Goal: Transaction & Acquisition: Purchase product/service

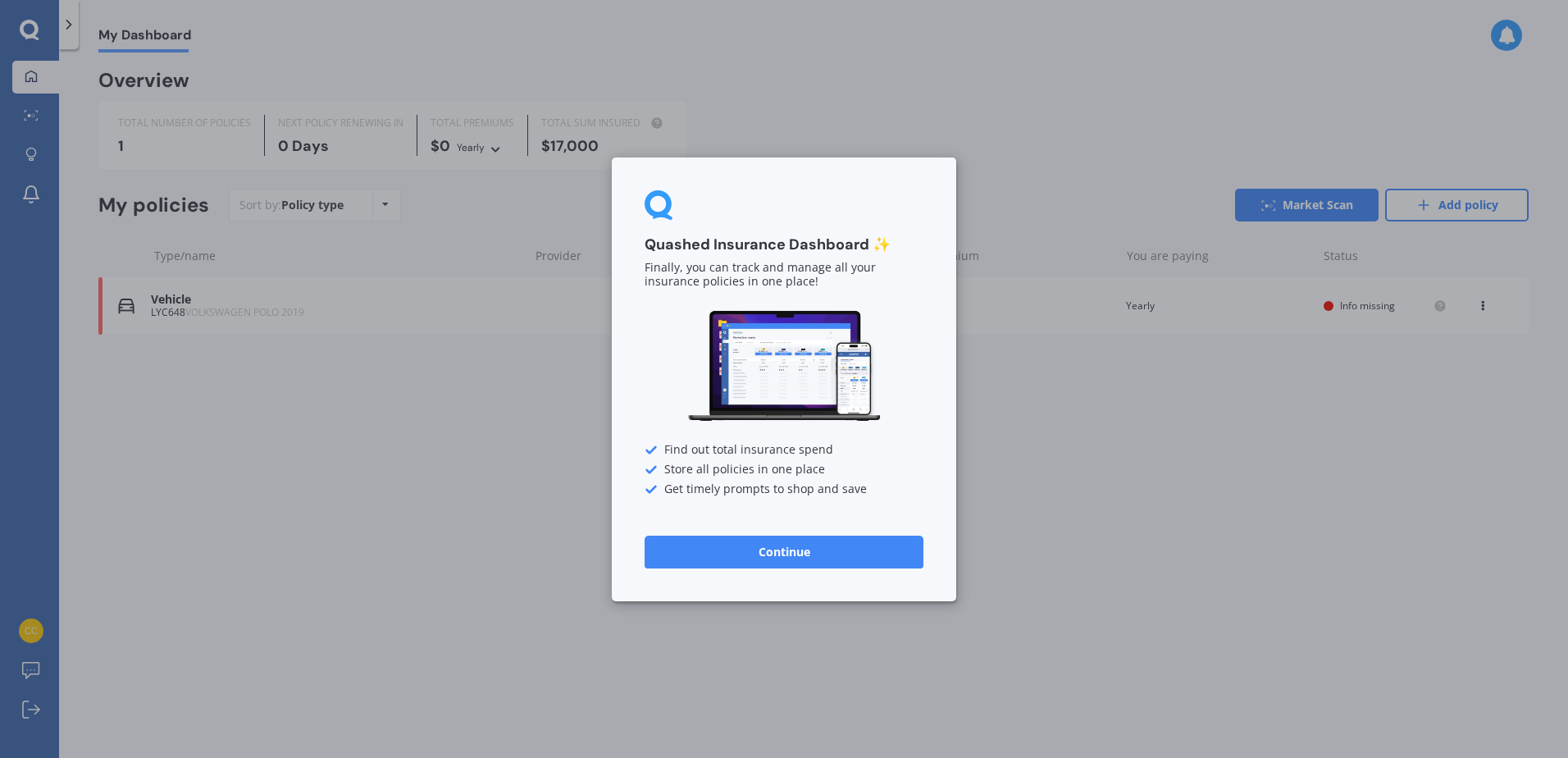
click at [824, 560] on button "Continue" at bounding box center [784, 551] width 278 height 33
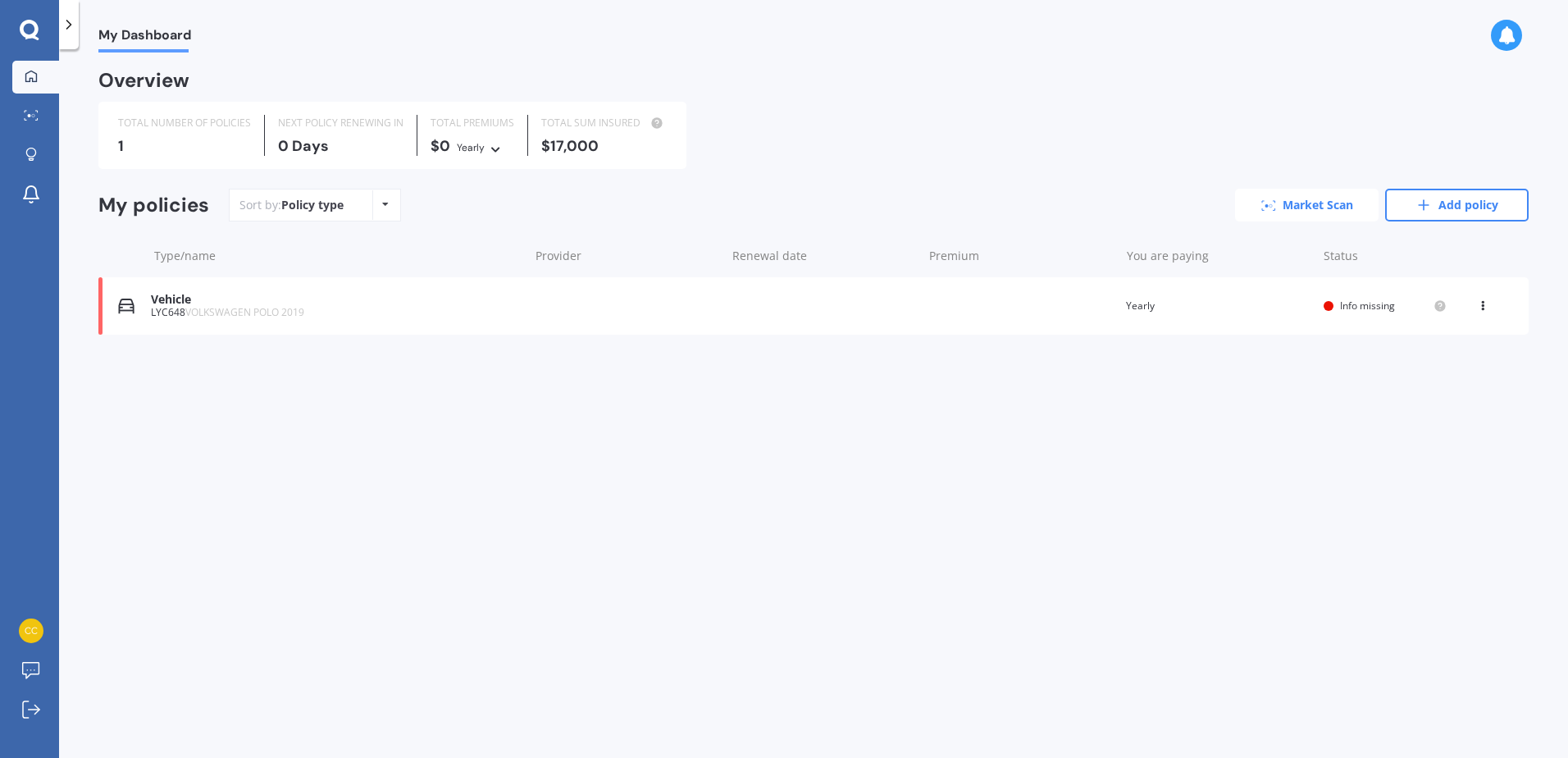
click at [1304, 212] on link "Market Scan" at bounding box center [1307, 205] width 144 height 33
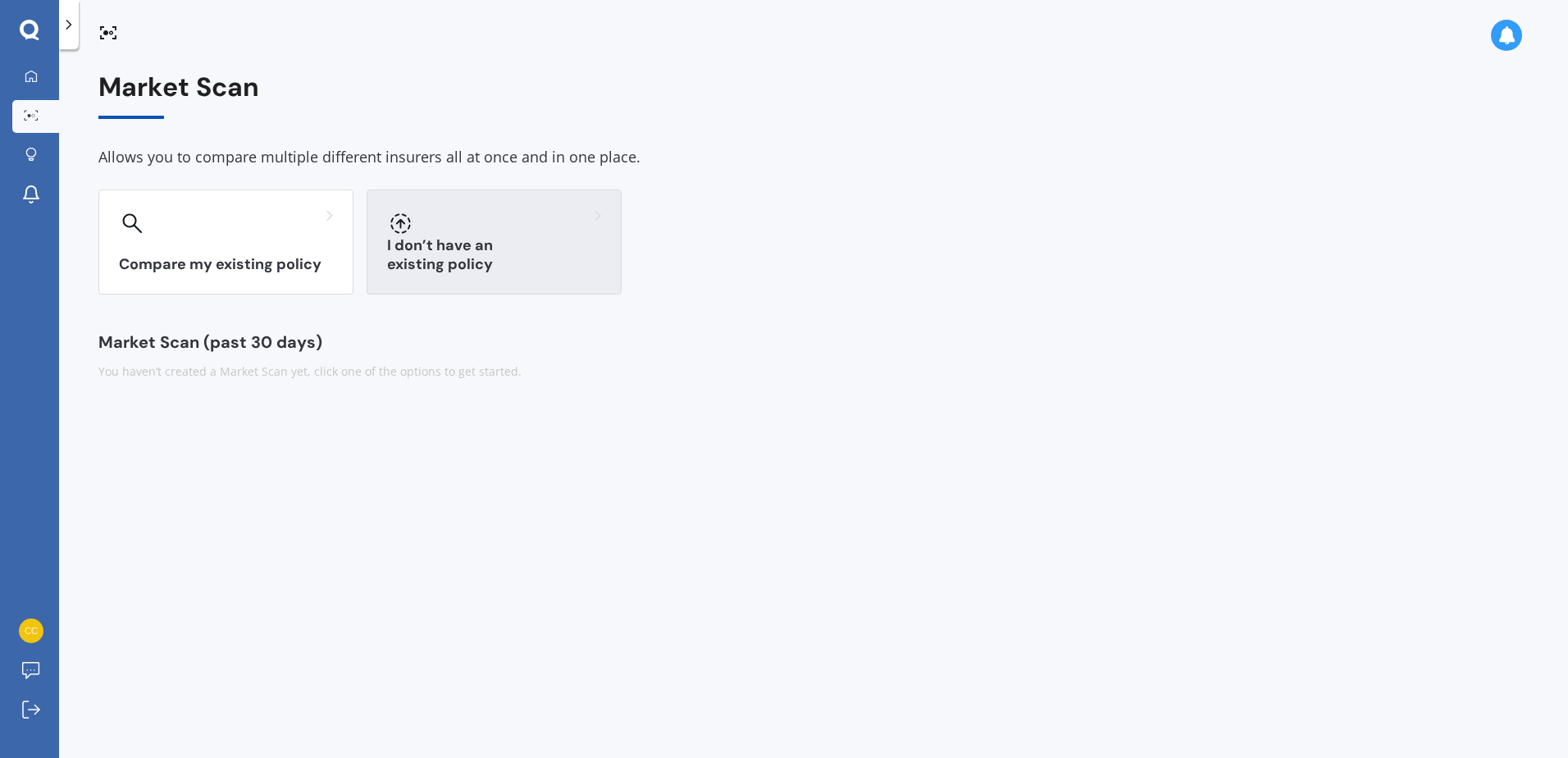
click at [493, 254] on div "I don’t have an existing policy" at bounding box center [493, 243] width 255 height 105
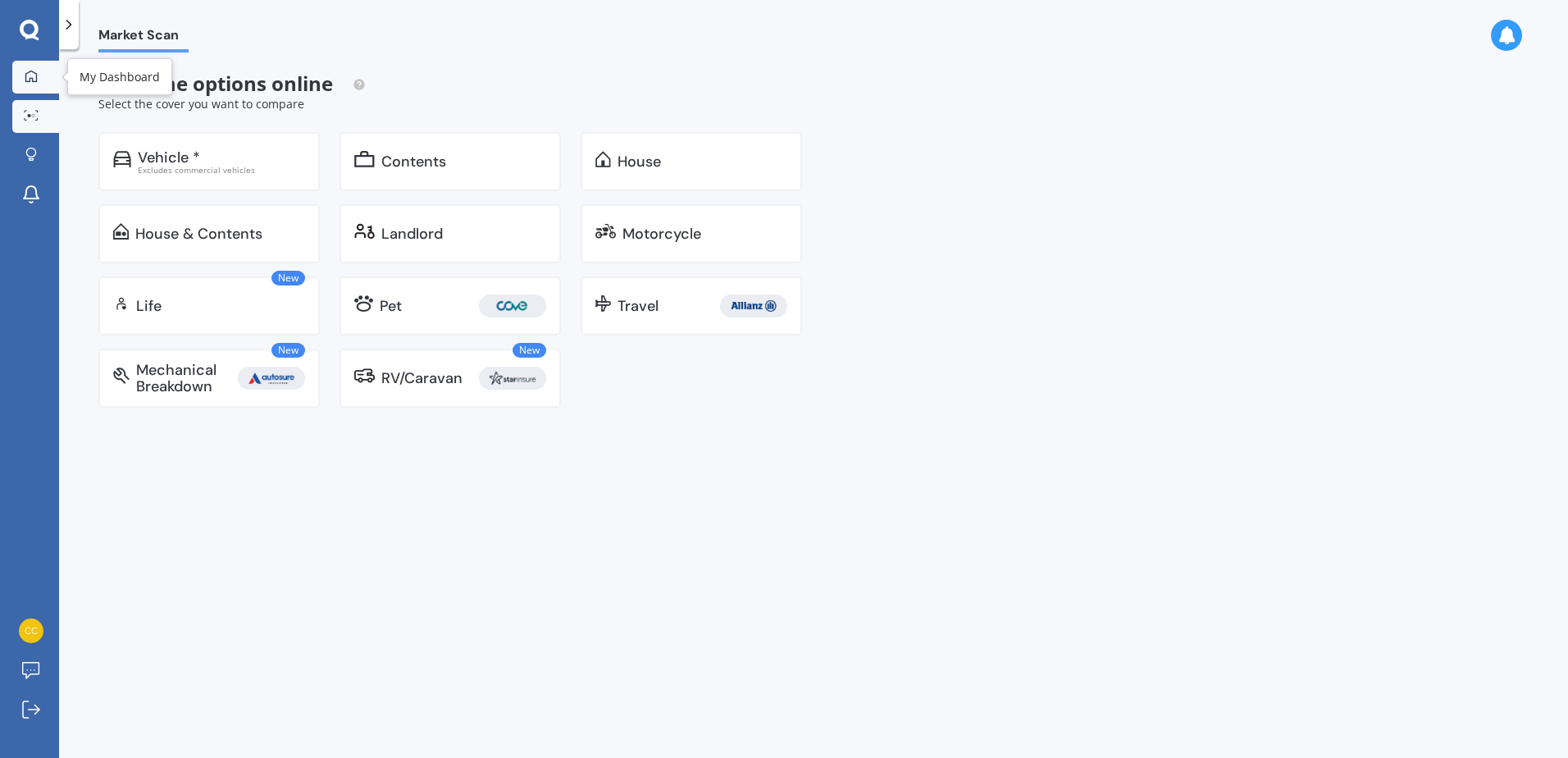
click at [33, 79] on icon at bounding box center [31, 76] width 13 height 13
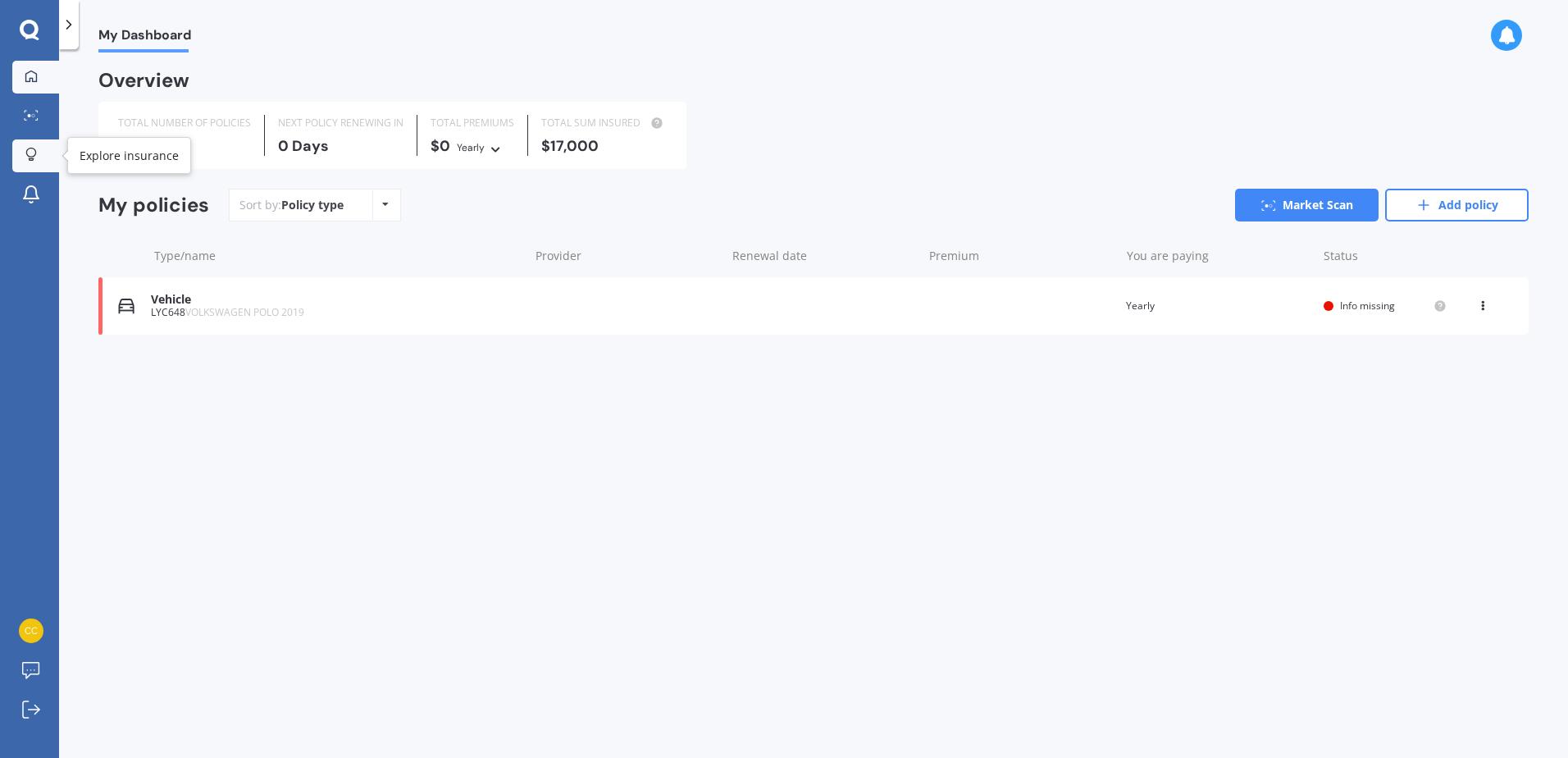
click at [30, 153] on icon at bounding box center [31, 155] width 12 height 14
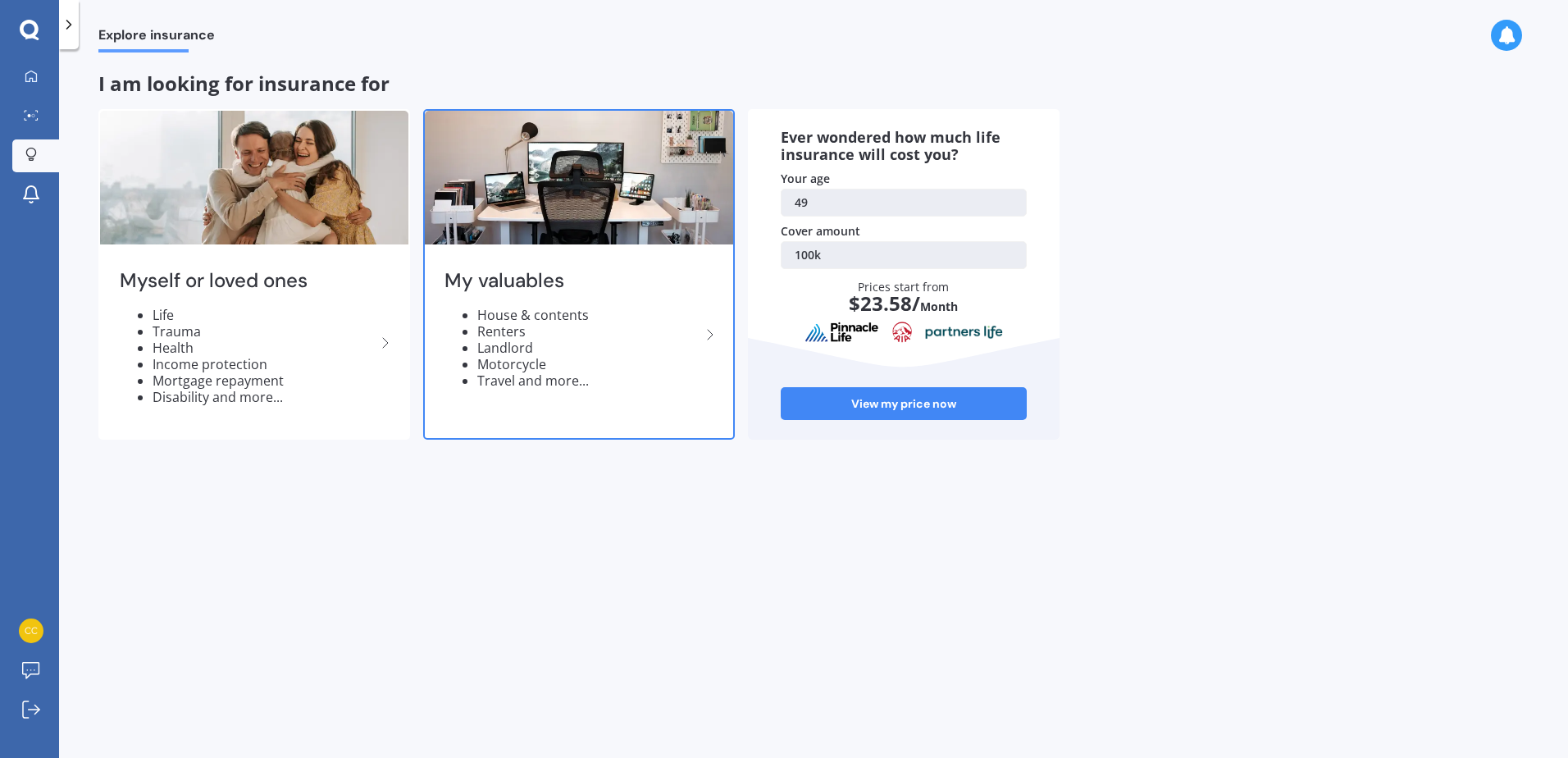
click at [510, 325] on li "Renters" at bounding box center [589, 331] width 223 height 17
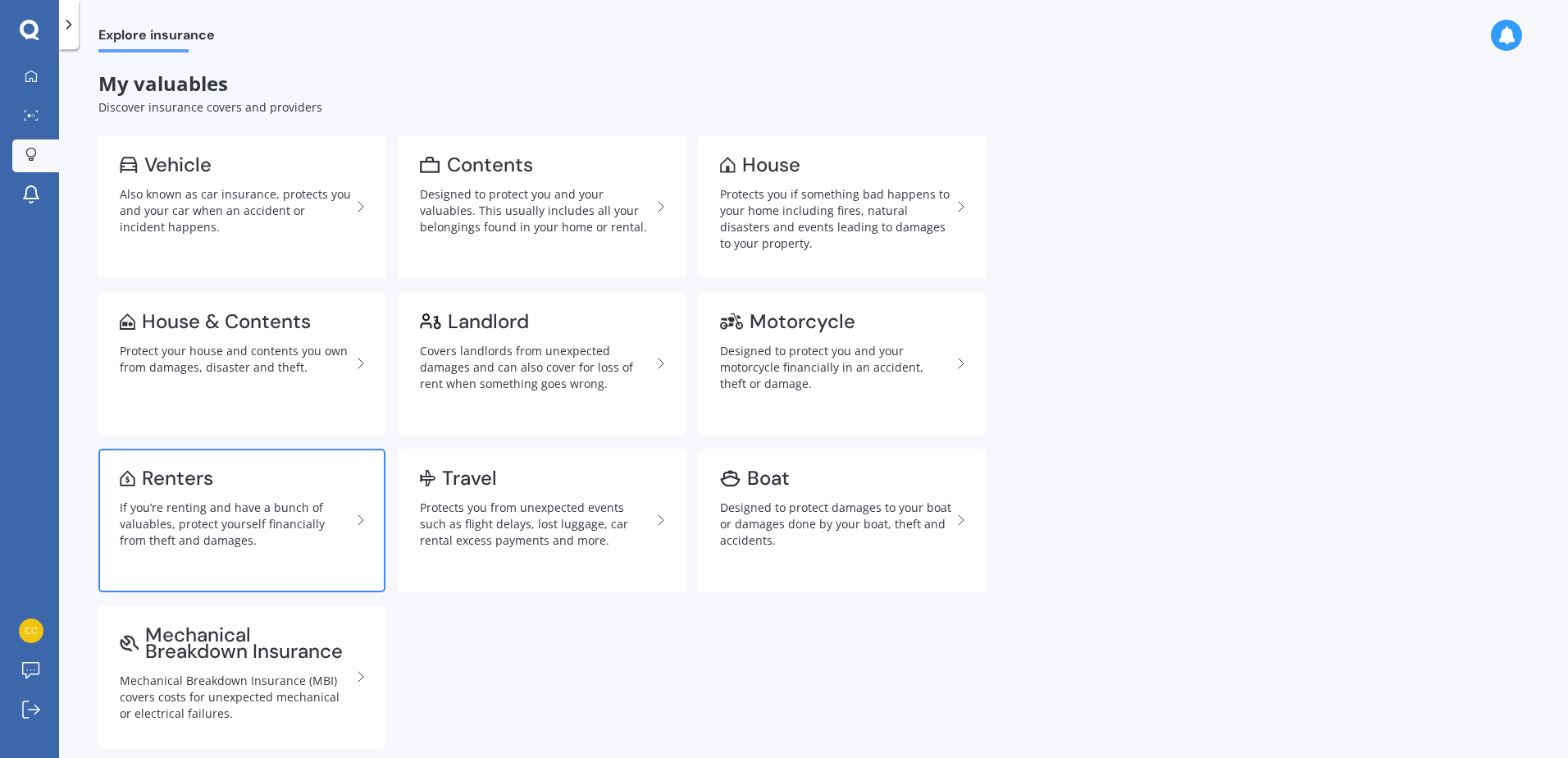
click at [251, 536] on div "If you’re renting and have a bunch of valuables, protect yourself financially f…" at bounding box center [235, 524] width 232 height 49
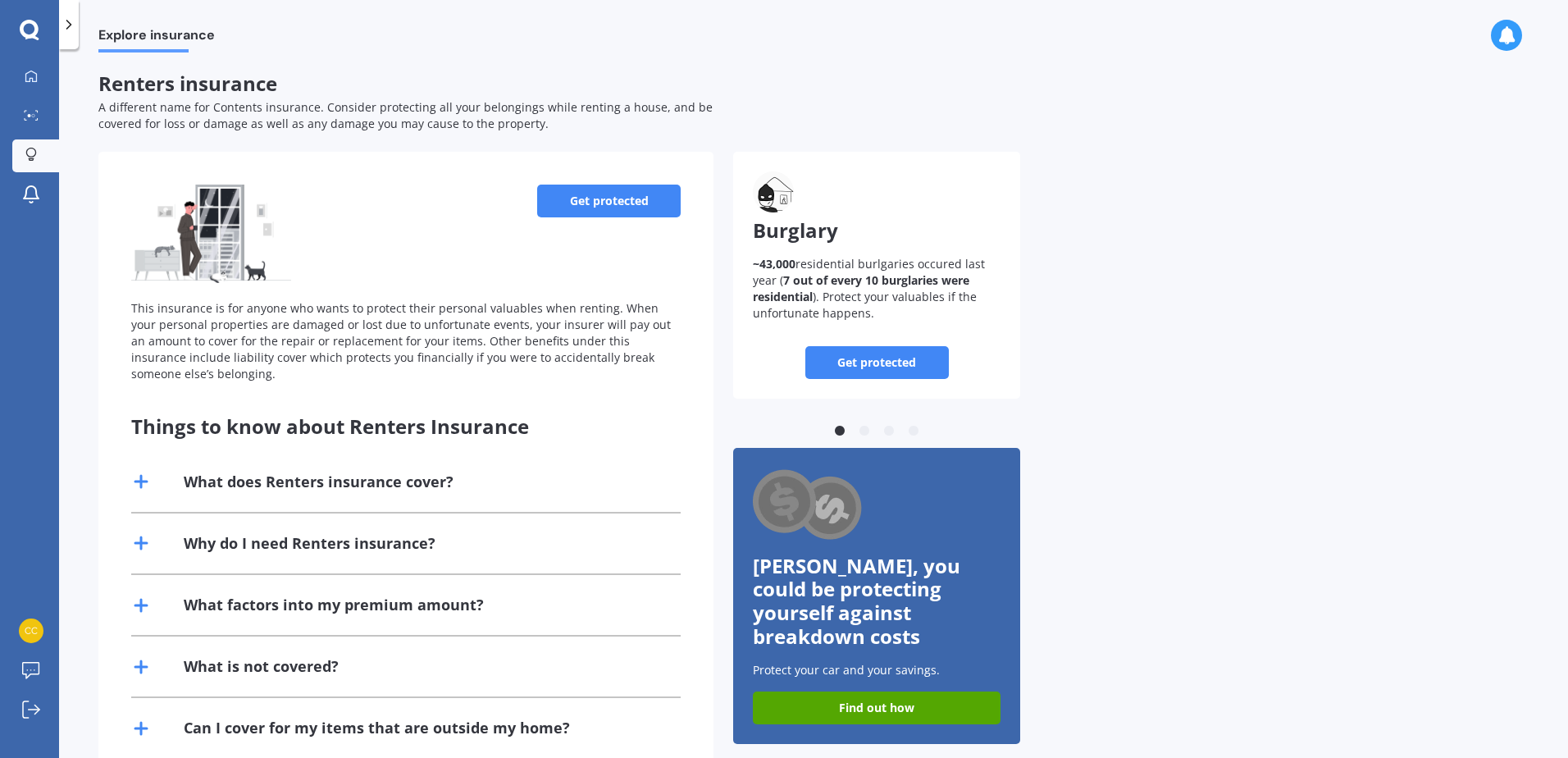
scroll to position [82, 0]
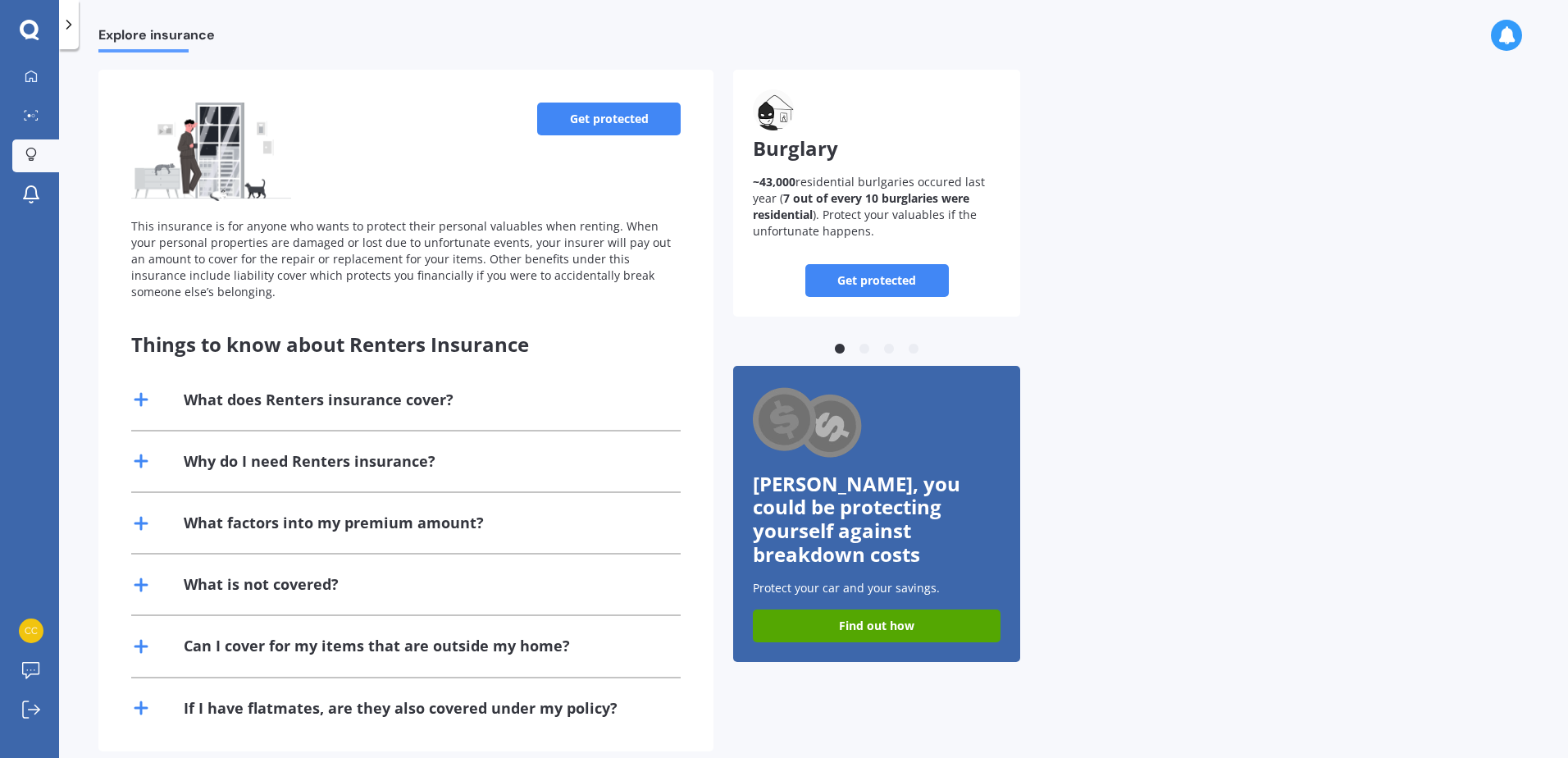
click at [149, 401] on icon at bounding box center [141, 400] width 20 height 20
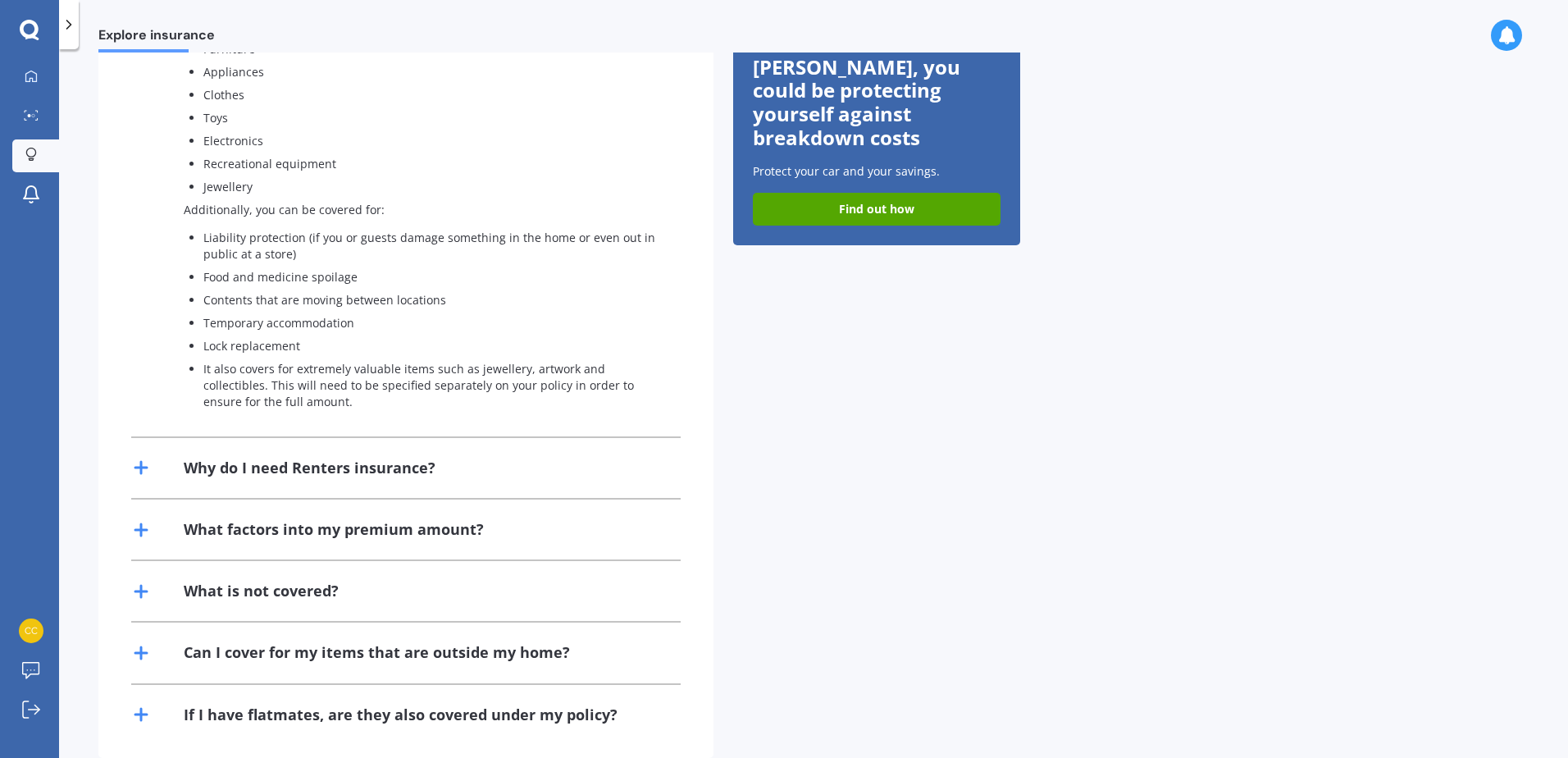
scroll to position [529, 0]
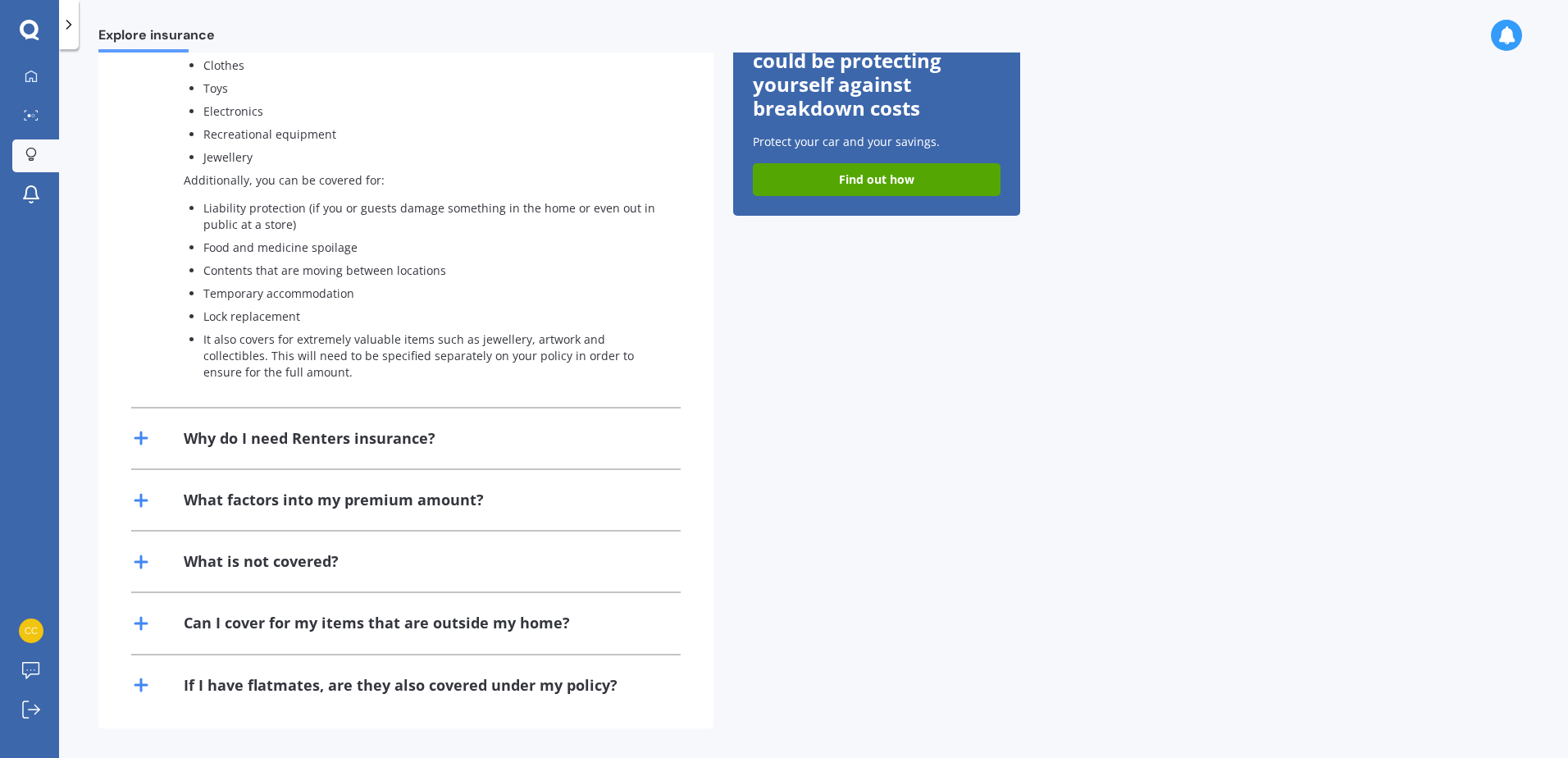
click at [389, 682] on div "If I have flatmates, are they also covered under my policy?" at bounding box center [401, 685] width 434 height 21
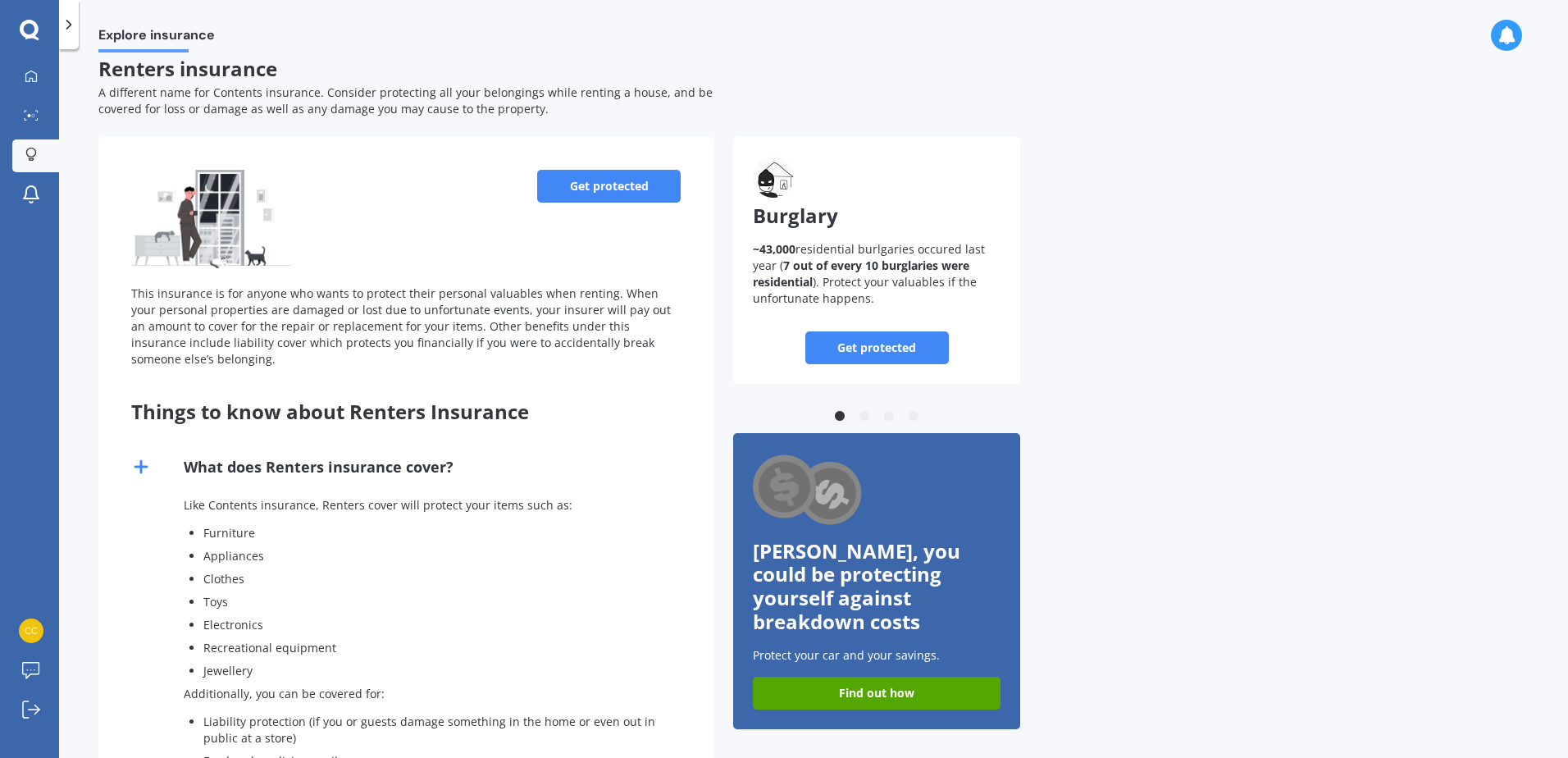
scroll to position [0, 0]
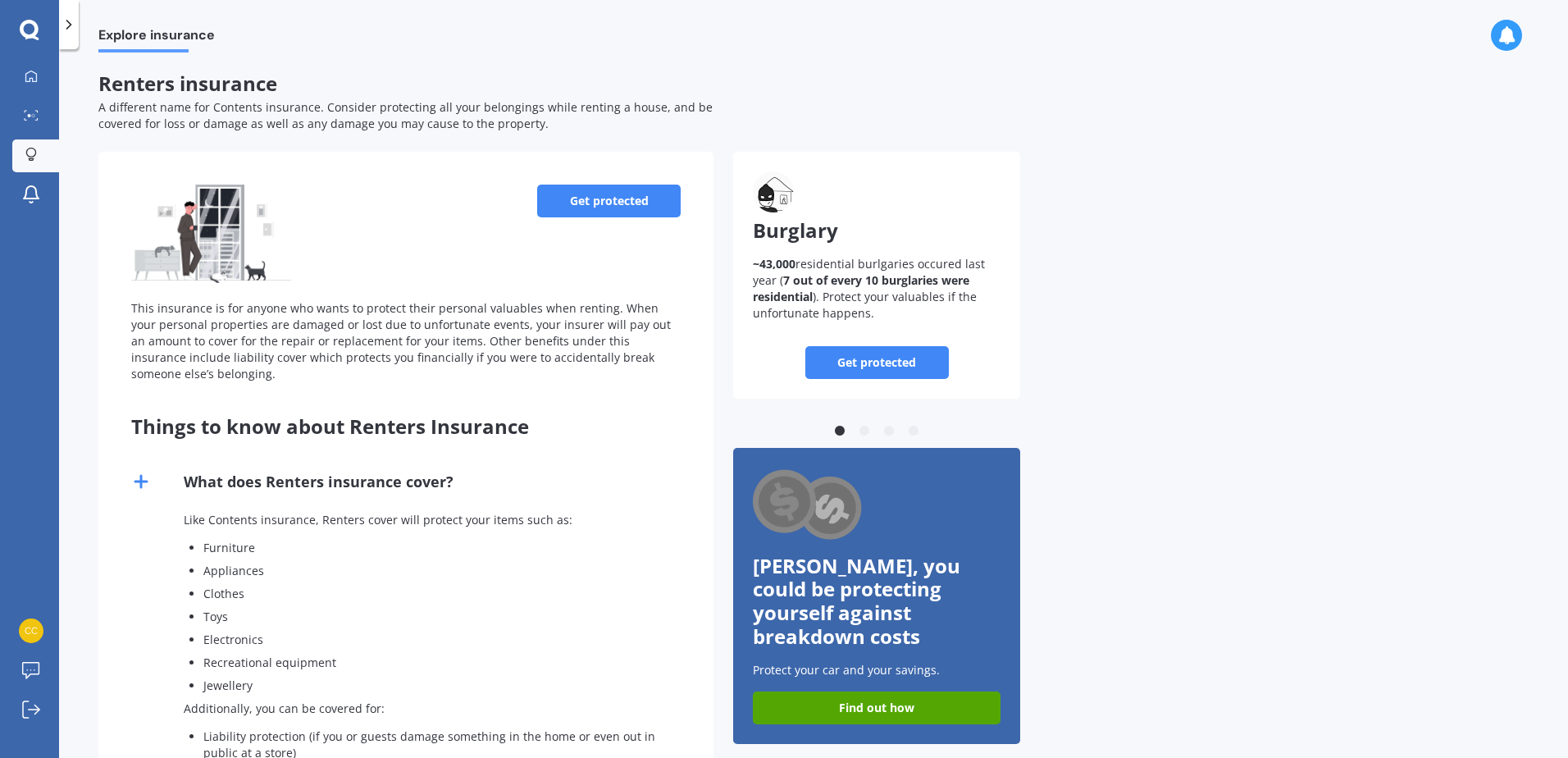
click at [552, 204] on link "Get protected" at bounding box center [609, 201] width 144 height 33
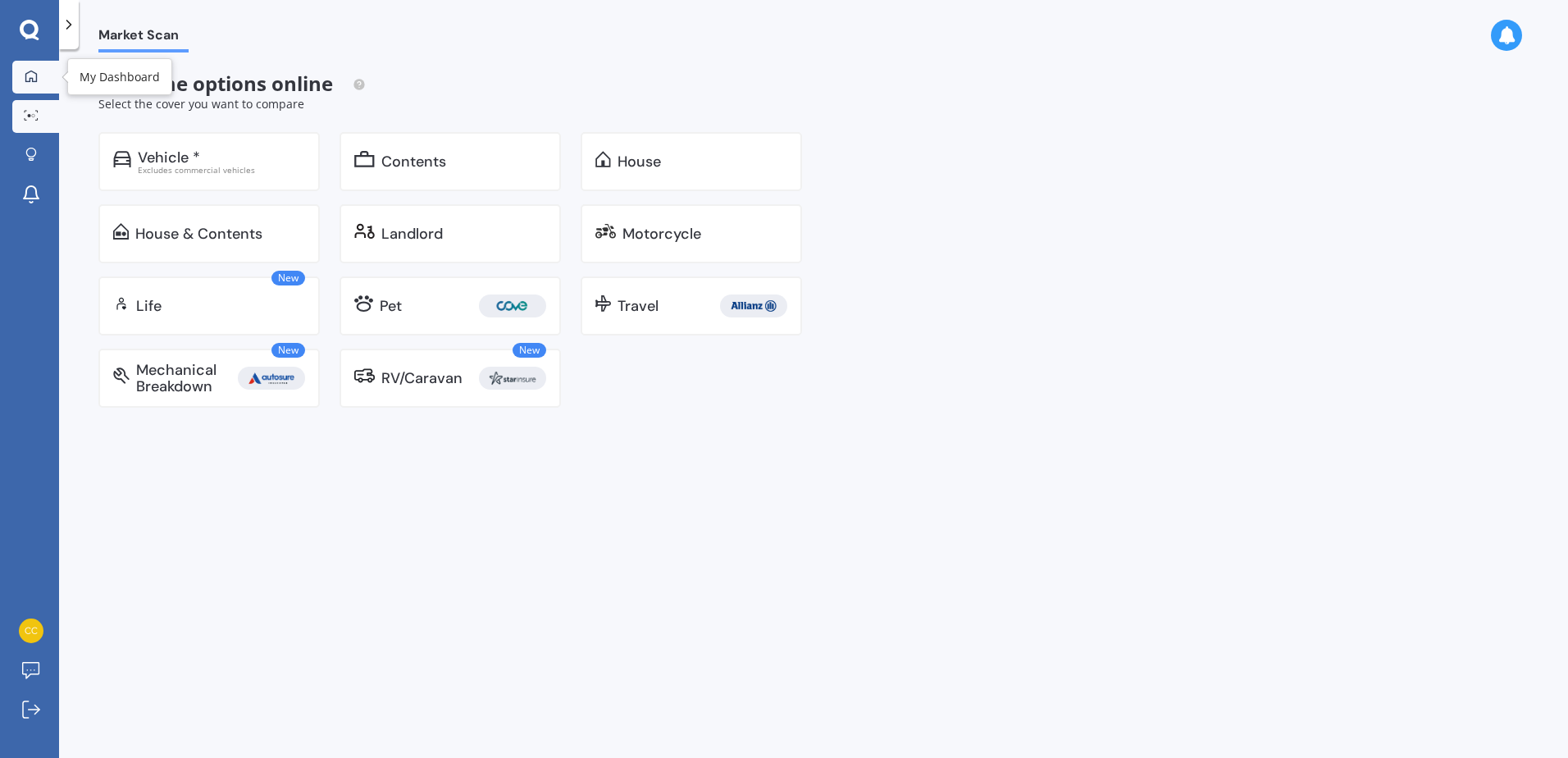
click at [32, 80] on icon at bounding box center [31, 75] width 12 height 12
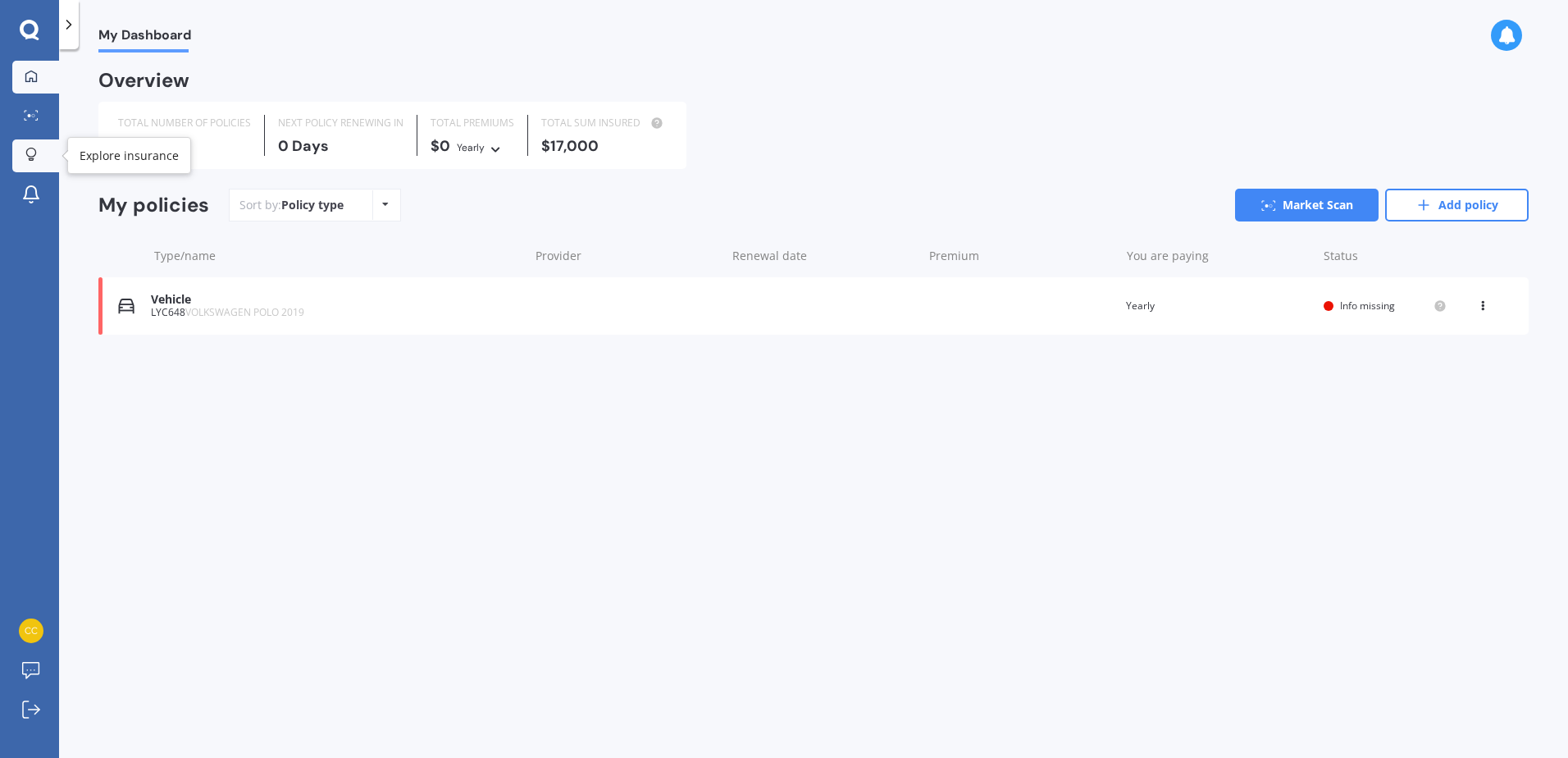
click at [38, 160] on div at bounding box center [31, 156] width 24 height 16
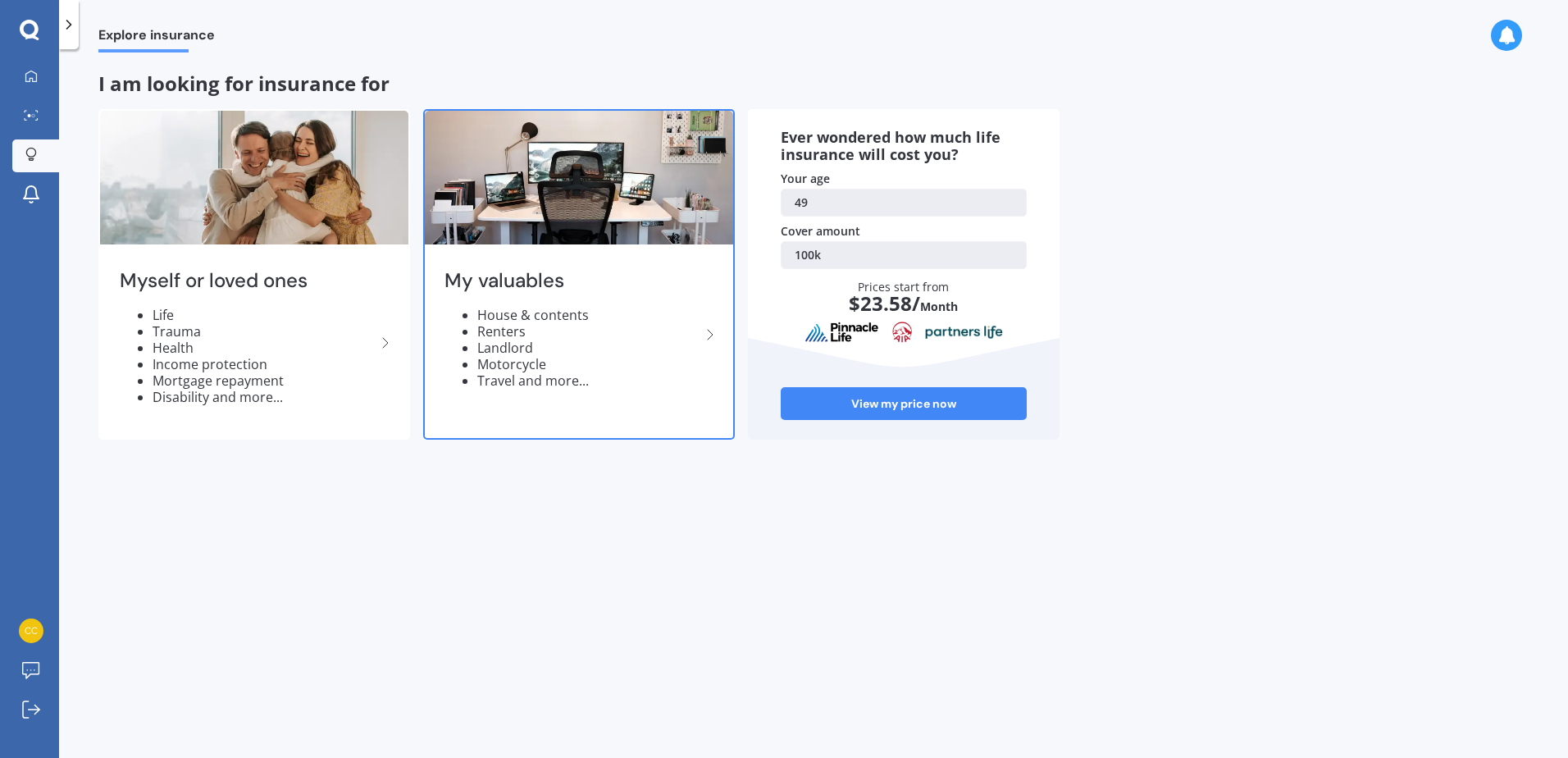
click at [628, 346] on li "Landlord" at bounding box center [589, 348] width 223 height 17
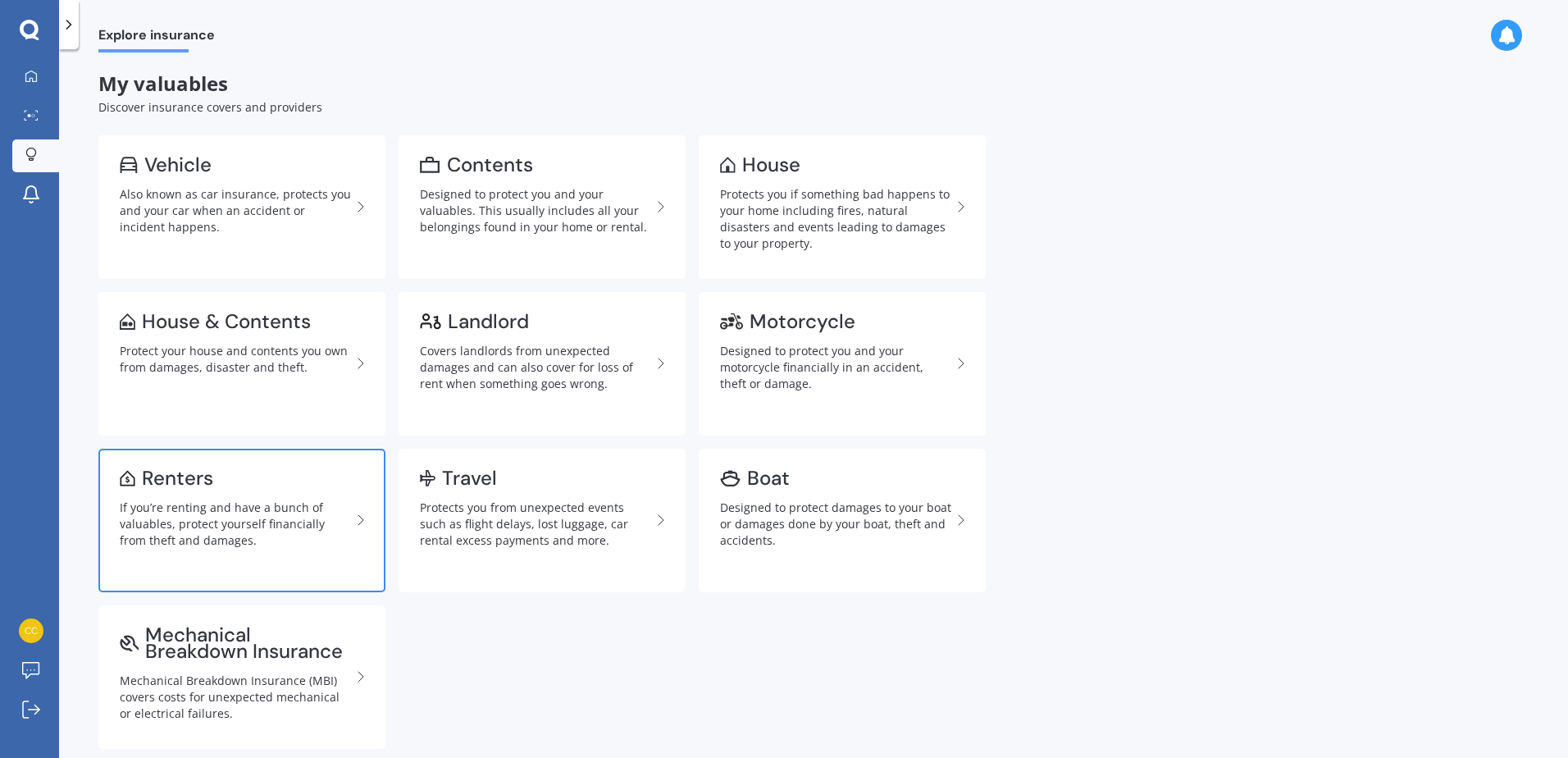
click at [203, 545] on div "If you’re renting and have a bunch of valuables, protect yourself financially f…" at bounding box center [235, 524] width 232 height 49
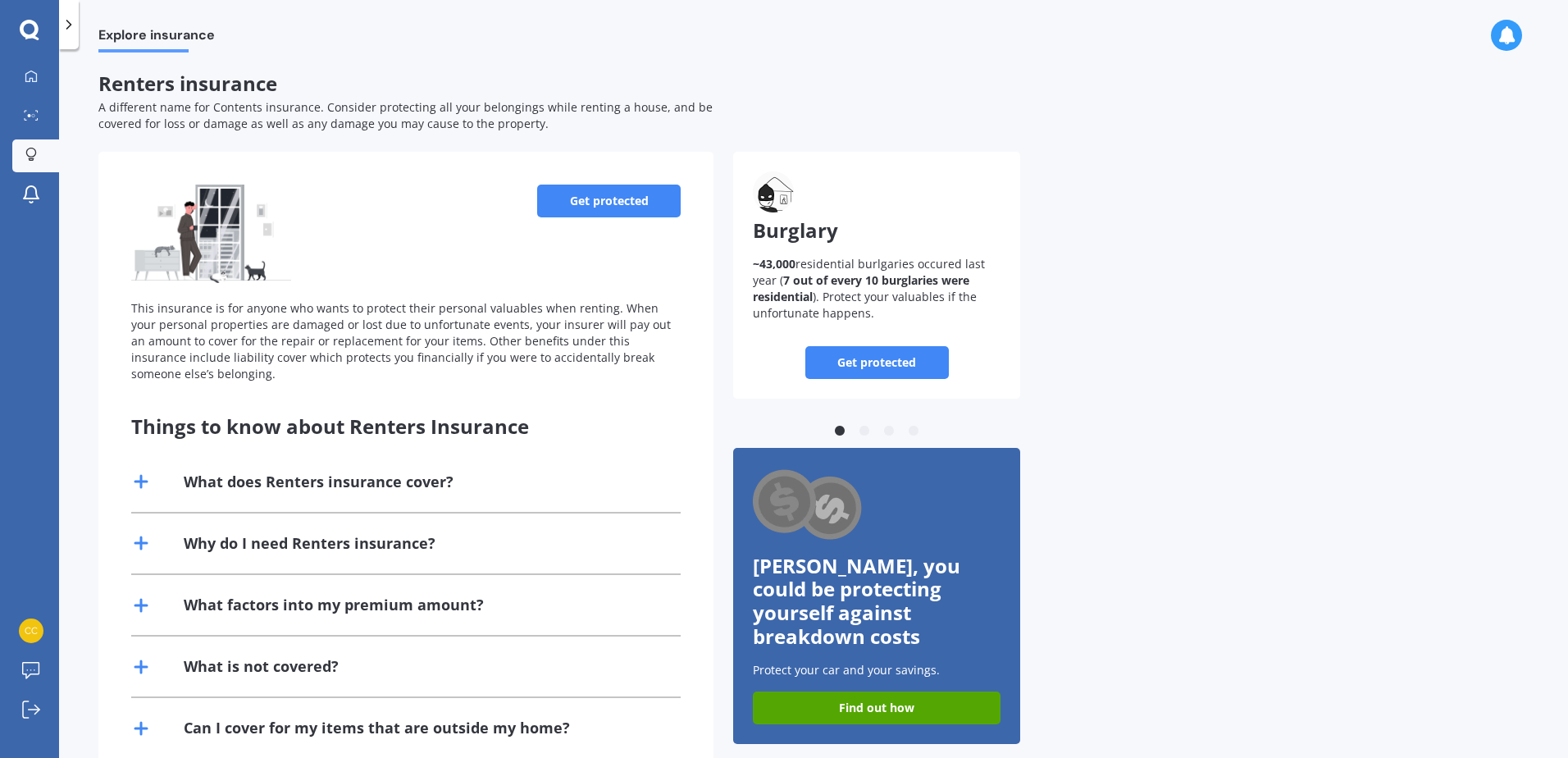
click at [862, 361] on link "Get protected" at bounding box center [877, 362] width 144 height 33
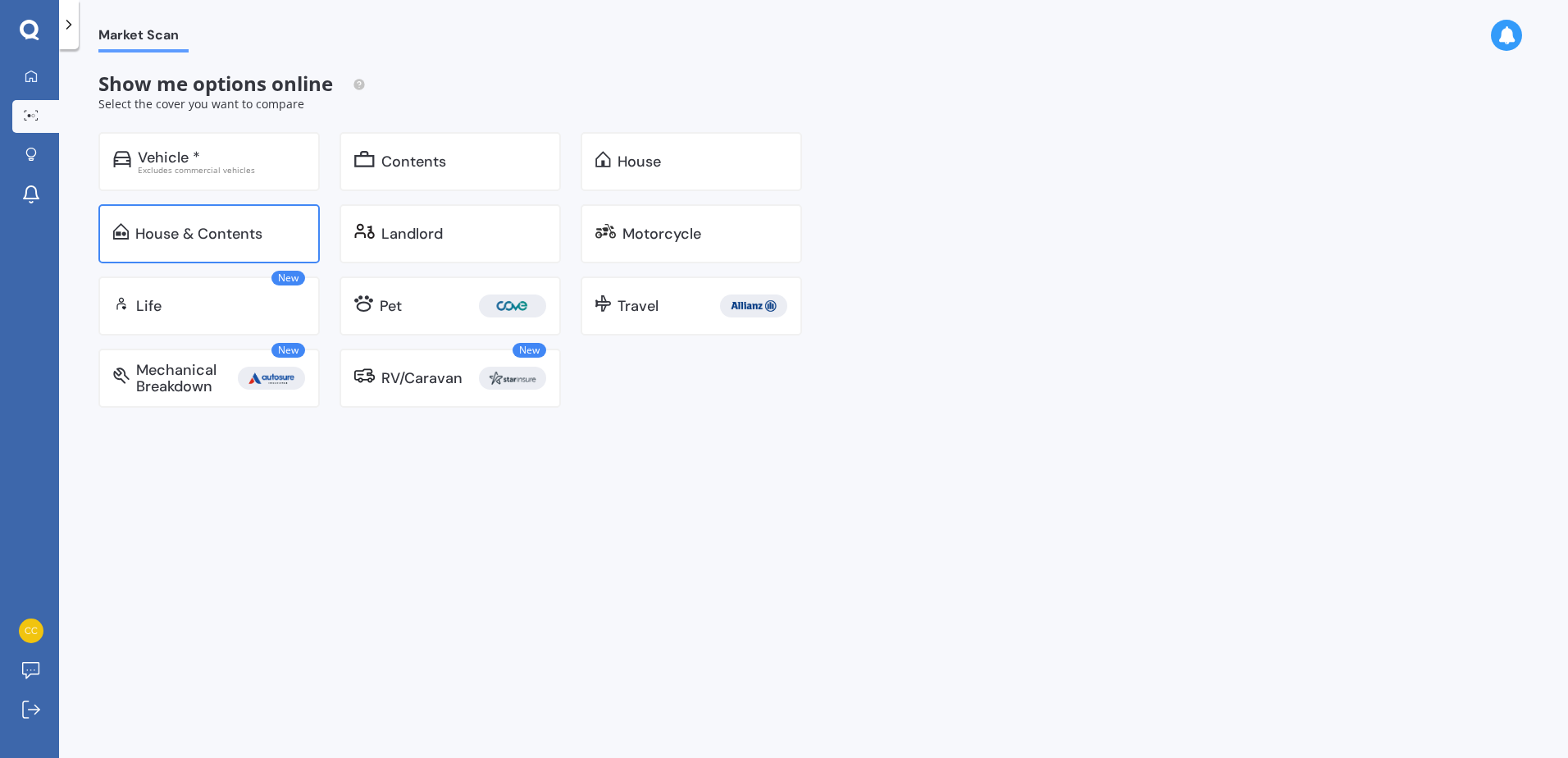
click at [170, 243] on div "House & Contents" at bounding box center [209, 233] width 222 height 59
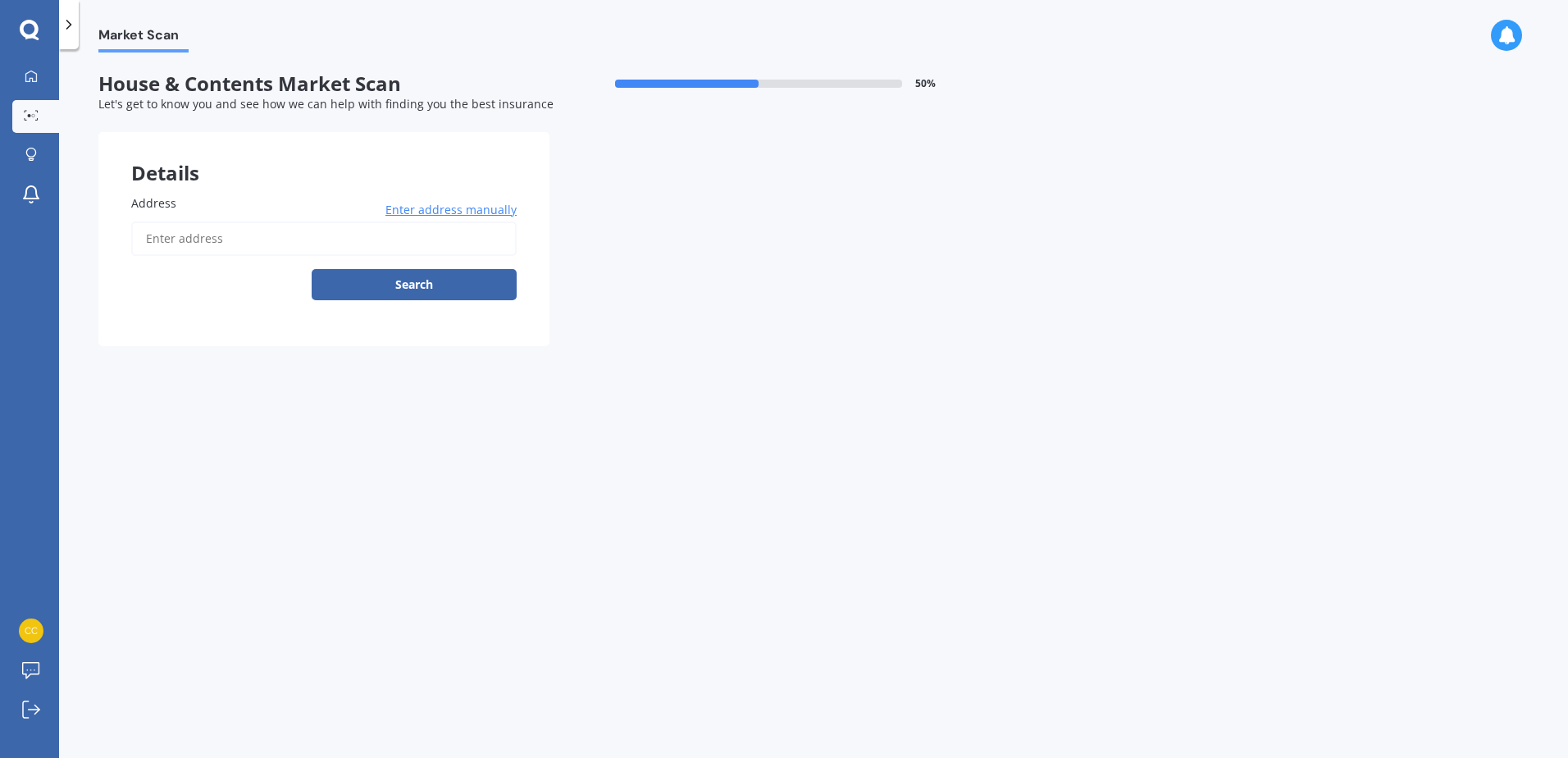
drag, startPoint x: 82, startPoint y: 243, endPoint x: 79, endPoint y: 255, distance: 12.4
